Goal: Download file/media

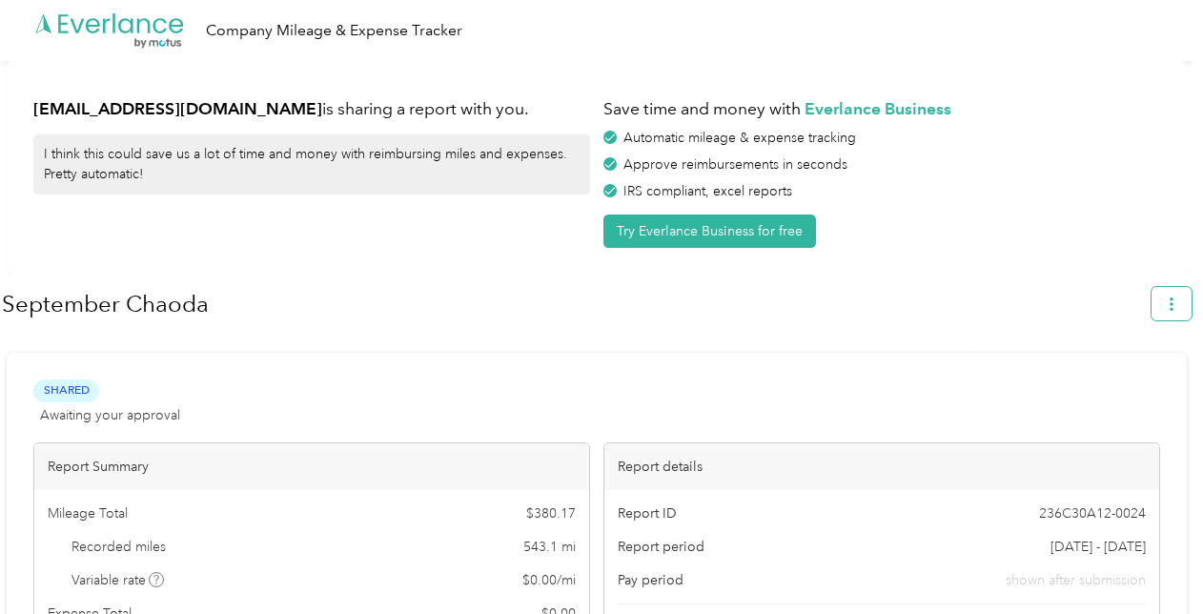
click at [1178, 301] on icon "button" at bounding box center [1171, 303] width 13 height 13
click at [1143, 383] on span "Download" at bounding box center [1126, 393] width 63 height 20
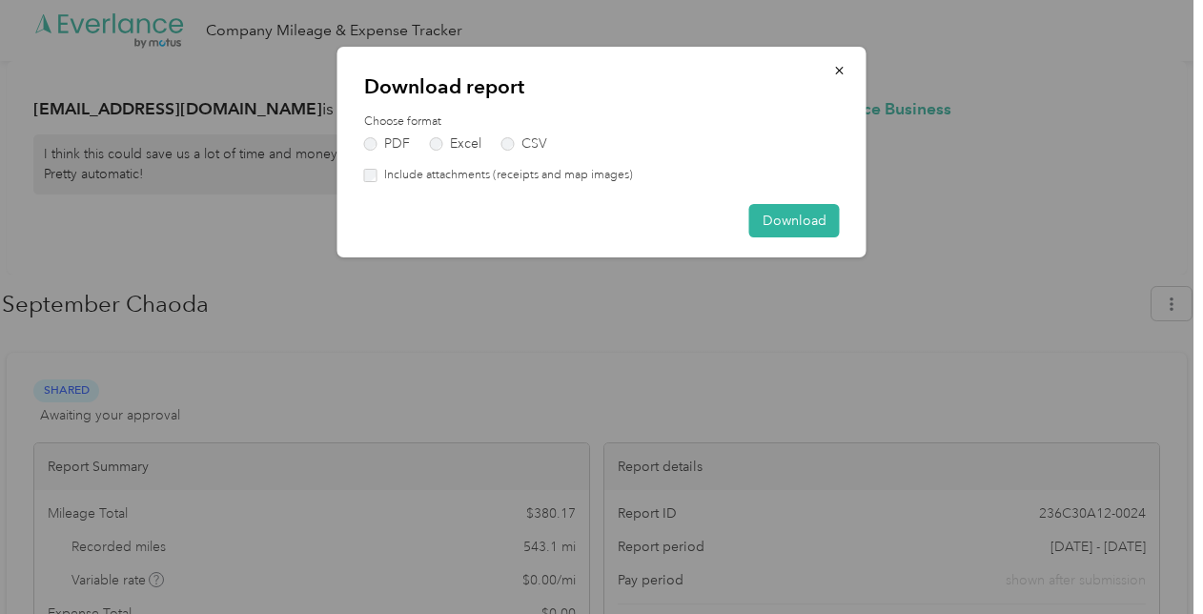
click at [379, 172] on label "Include attachments (receipts and map images)" at bounding box center [504, 175] width 255 height 17
click at [800, 217] on button "Download" at bounding box center [794, 220] width 91 height 33
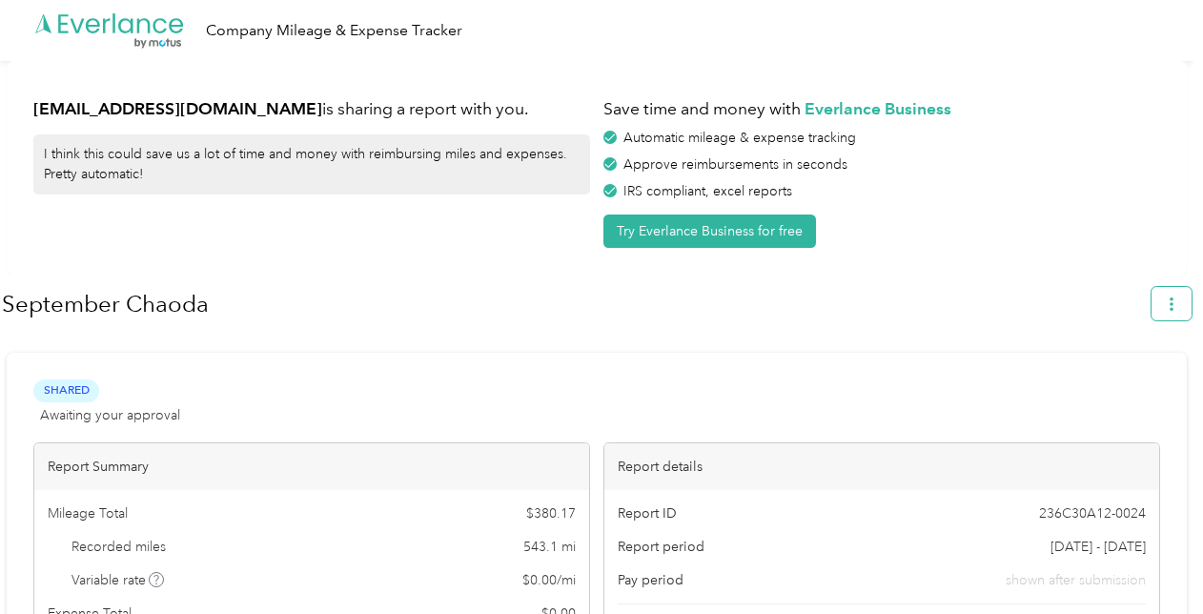
click at [1172, 300] on button "button" at bounding box center [1171, 303] width 40 height 33
click at [1125, 383] on span "Download" at bounding box center [1126, 393] width 63 height 20
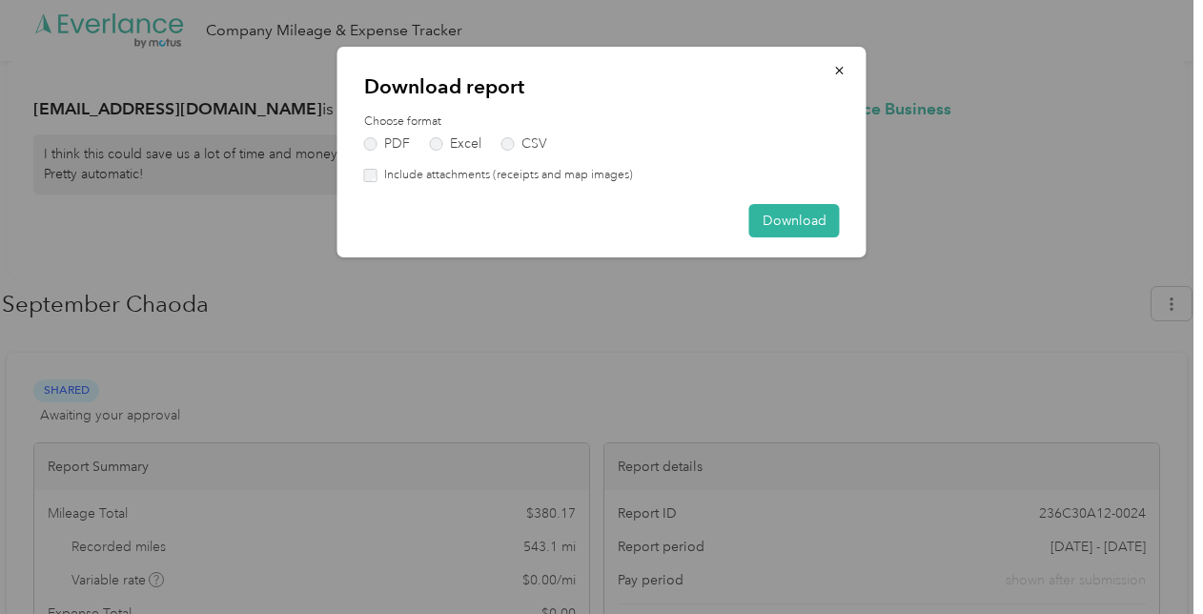
click at [511, 182] on label "Include attachments (receipts and map images)" at bounding box center [504, 175] width 255 height 17
click at [833, 234] on button "Download" at bounding box center [794, 220] width 91 height 33
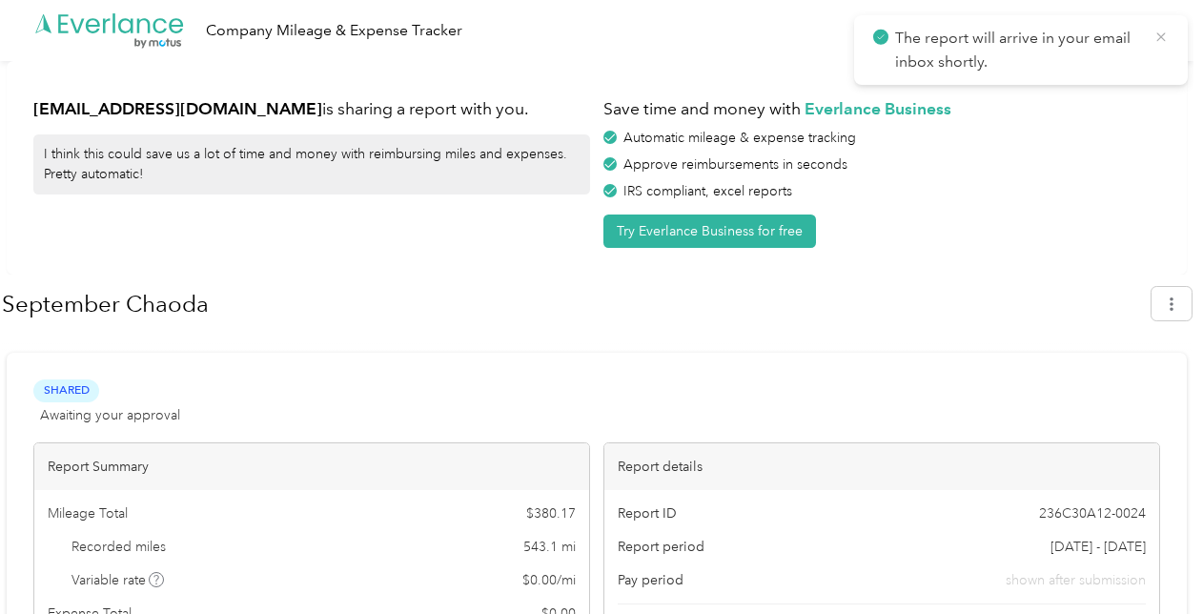
click at [1161, 37] on icon at bounding box center [1160, 36] width 9 height 9
click at [1178, 303] on icon "button" at bounding box center [1171, 303] width 13 height 13
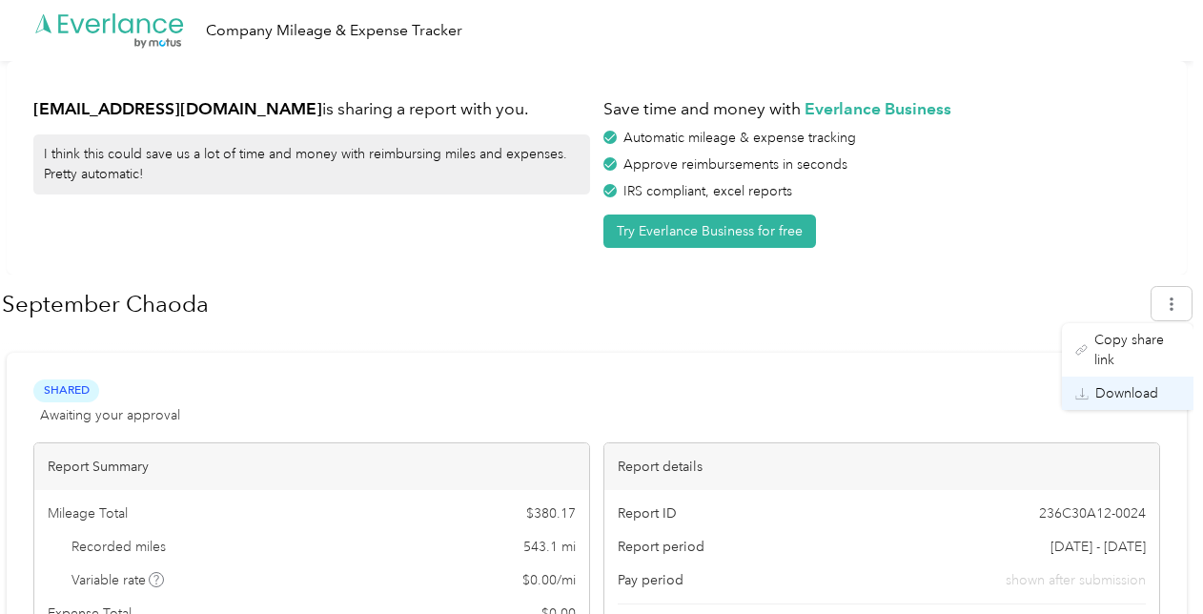
click at [1121, 383] on span "Download" at bounding box center [1126, 393] width 63 height 20
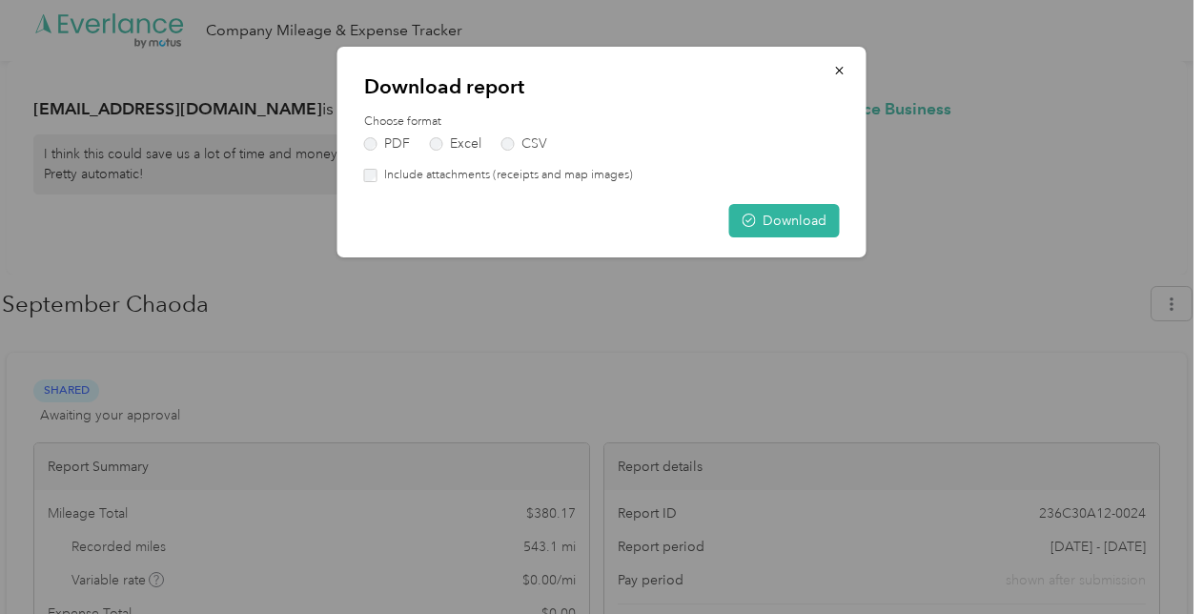
click at [436, 170] on label "Include attachments (receipts and map images)" at bounding box center [504, 175] width 255 height 17
click at [801, 215] on button "Download" at bounding box center [784, 220] width 111 height 33
